Goal: Information Seeking & Learning: Learn about a topic

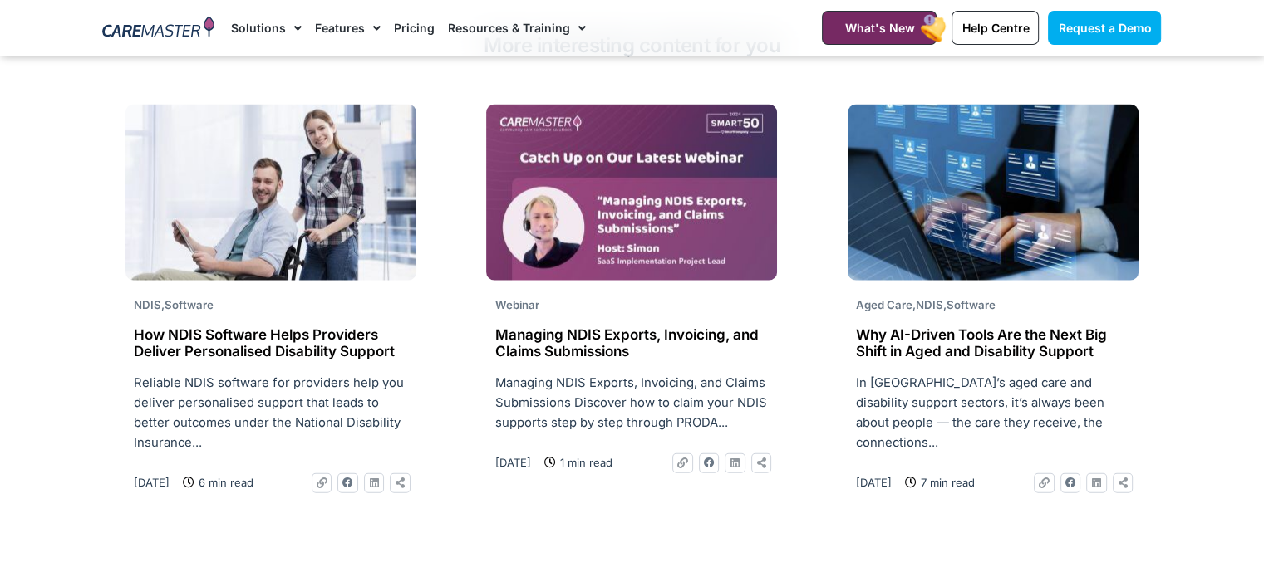
scroll to position [3738, 0]
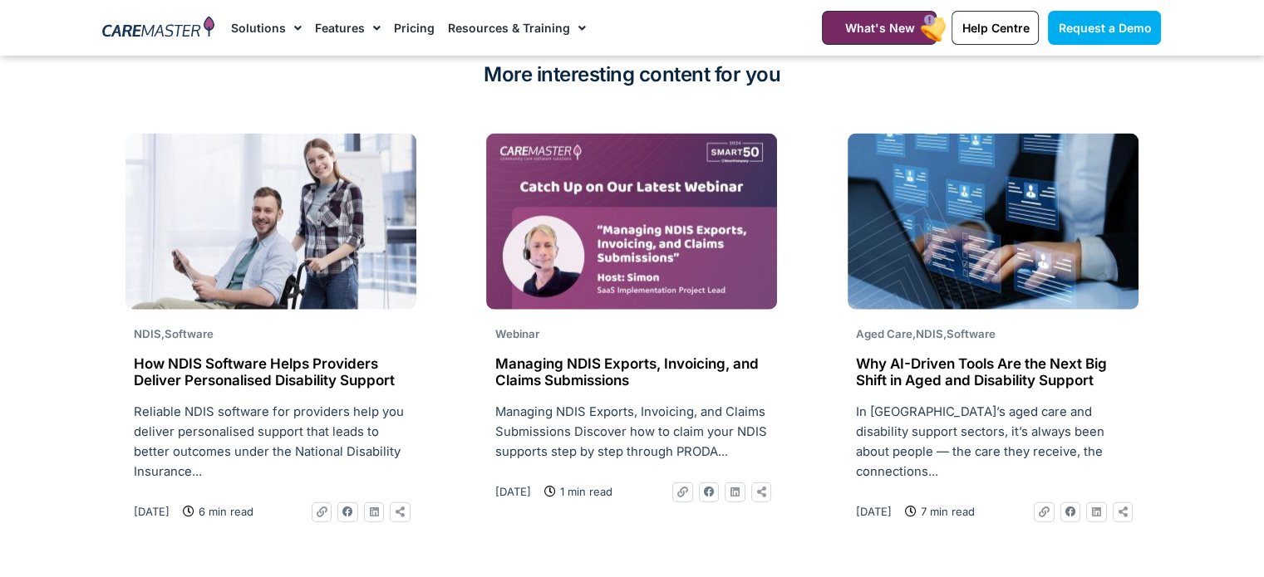
click at [232, 356] on h2 "How NDIS Software Helps Providers Deliver Personalised Disability Support" at bounding box center [271, 373] width 274 height 34
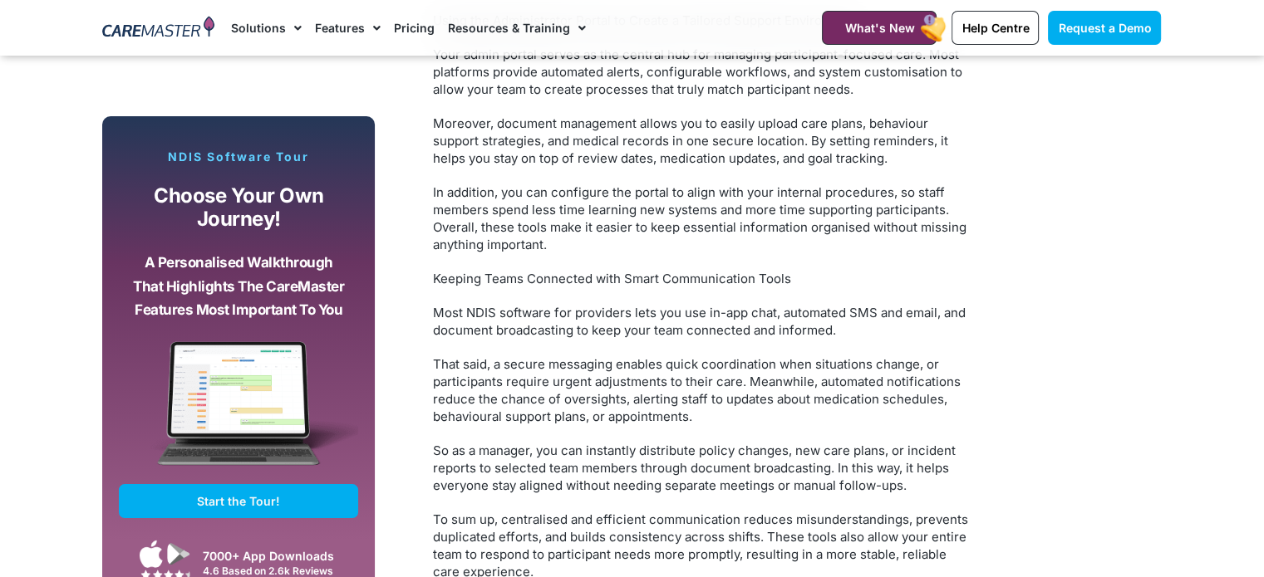
scroll to position [1578, 0]
